Goal: Task Accomplishment & Management: Complete application form

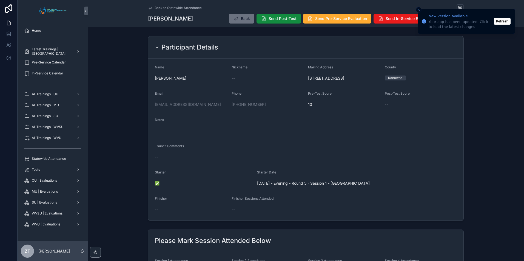
scroll to position [192, 0]
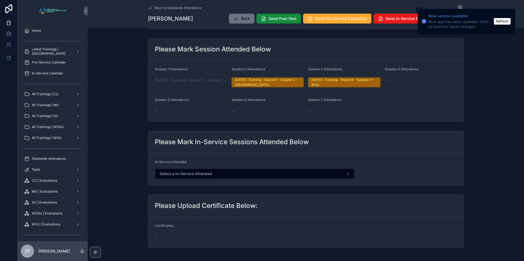
click at [504, 21] on button "Refresh" at bounding box center [502, 21] width 17 height 7
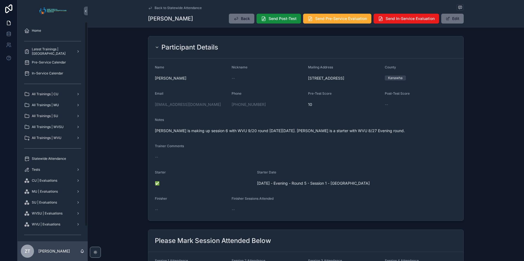
click at [60, 162] on div "Statewide Attendance" at bounding box center [52, 158] width 57 height 9
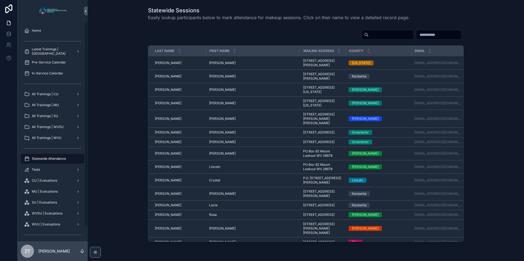
click at [368, 38] on input "scrollable content" at bounding box center [390, 35] width 45 height 8
type input "******"
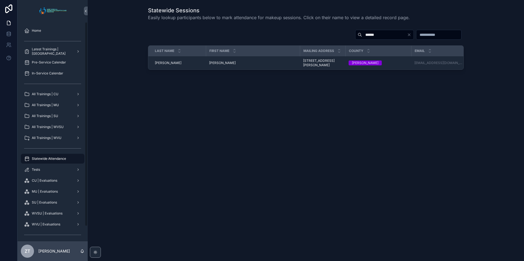
click at [213, 64] on span "Jolene" at bounding box center [222, 63] width 27 height 4
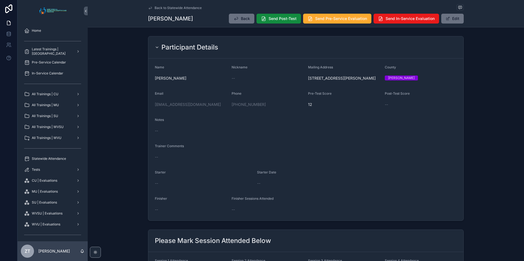
click at [54, 98] on div "All Trainings | CU" at bounding box center [52, 94] width 57 height 9
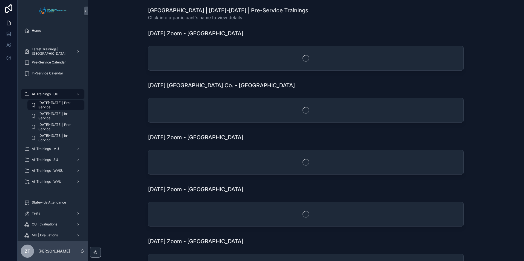
click at [61, 129] on span "2025-2026 | Pre-Service" at bounding box center [58, 127] width 41 height 9
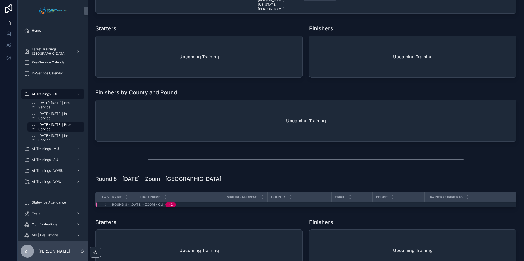
scroll to position [1013, 0]
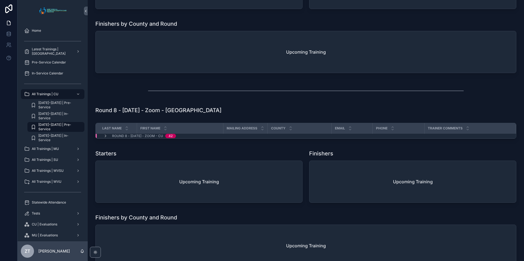
click at [106, 138] on icon "scrollable content" at bounding box center [105, 136] width 4 height 4
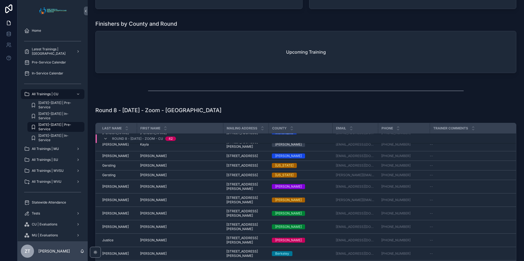
scroll to position [172, 0]
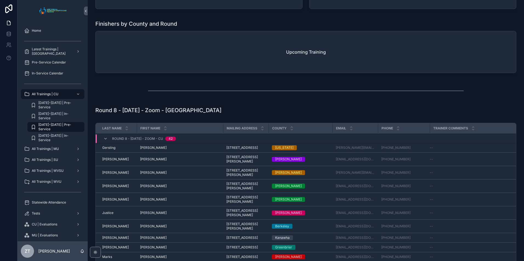
click at [144, 162] on span "Jolene" at bounding box center [153, 159] width 27 height 4
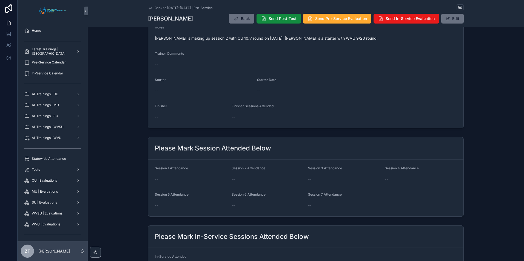
scroll to position [137, 0]
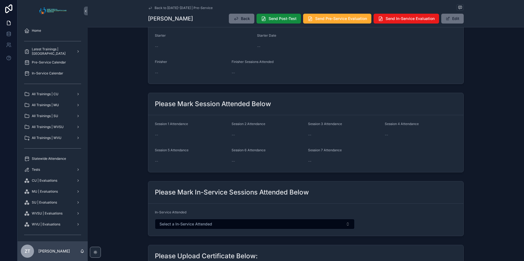
click at [453, 20] on button "Edit" at bounding box center [452, 19] width 22 height 10
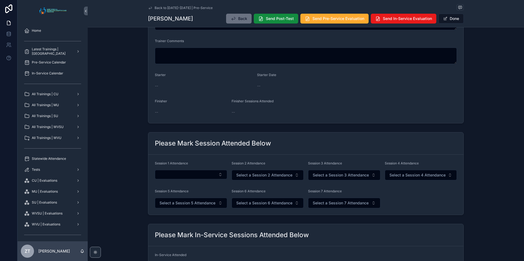
scroll to position [134, 0]
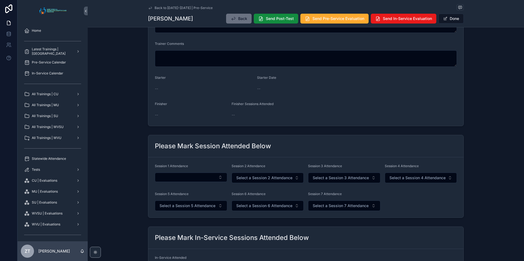
click at [197, 178] on button "Select Button" at bounding box center [191, 177] width 72 height 9
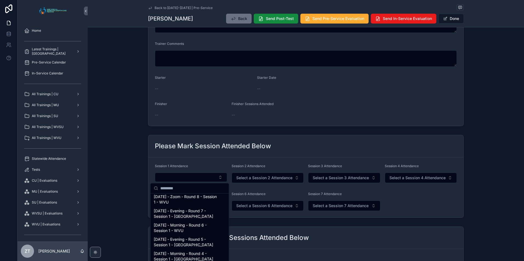
scroll to position [438, 0]
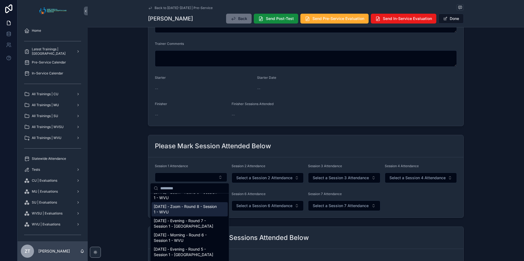
click at [173, 215] on span "9/20/2025 - Zoom - Round 8 - Session 1 - WVU" at bounding box center [186, 209] width 65 height 11
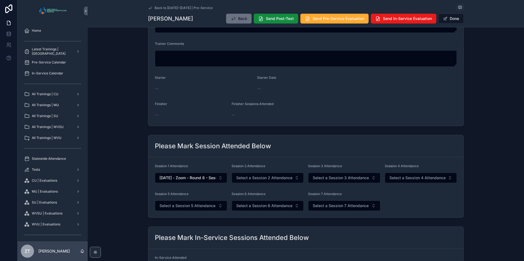
click at [451, 18] on button "Done" at bounding box center [450, 19] width 25 height 10
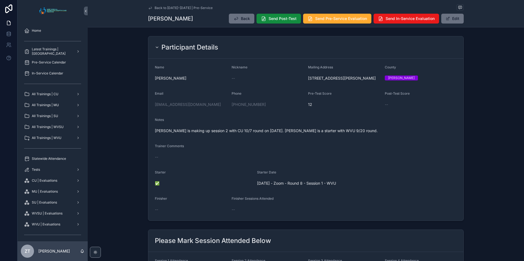
drag, startPoint x: 149, startPoint y: 8, endPoint x: 7, endPoint y: 157, distance: 206.1
click at [149, 8] on icon "scrollable content" at bounding box center [150, 8] width 4 height 4
